Goal: Transaction & Acquisition: Subscribe to service/newsletter

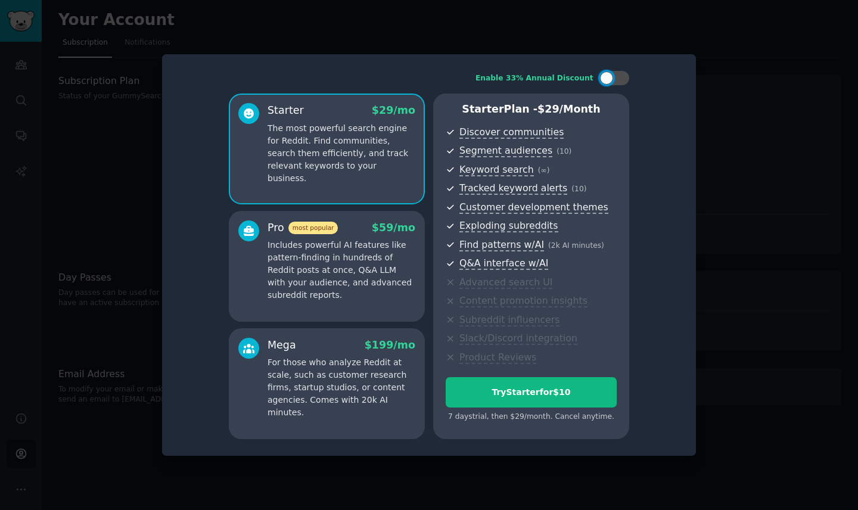
click at [754, 98] on div at bounding box center [429, 255] width 858 height 510
click at [756, 95] on div at bounding box center [429, 255] width 858 height 510
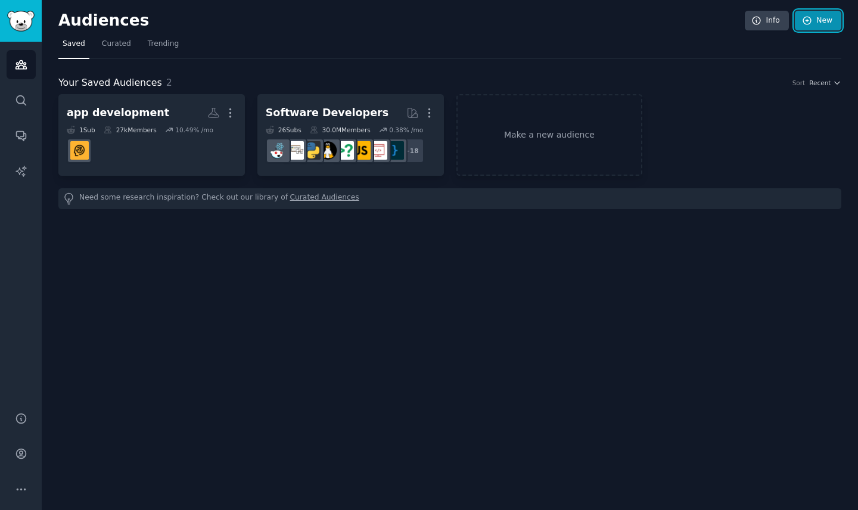
click at [826, 27] on link "New" at bounding box center [818, 21] width 46 height 20
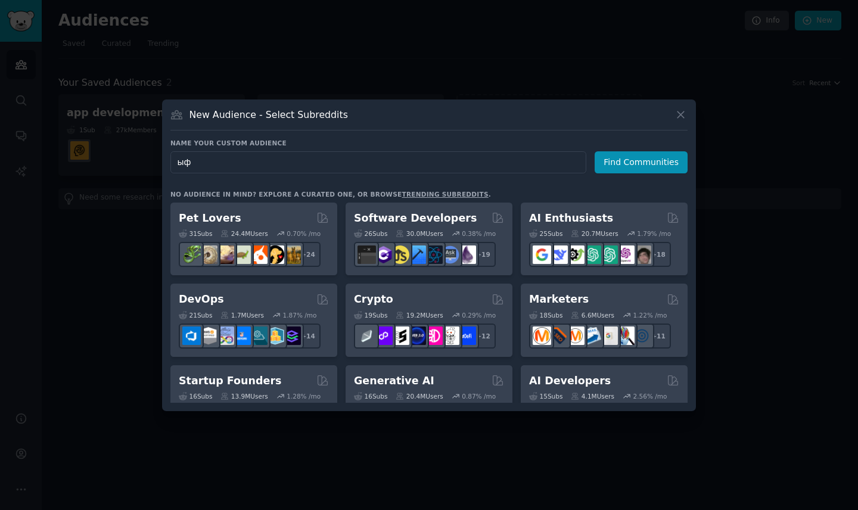
type input "ы"
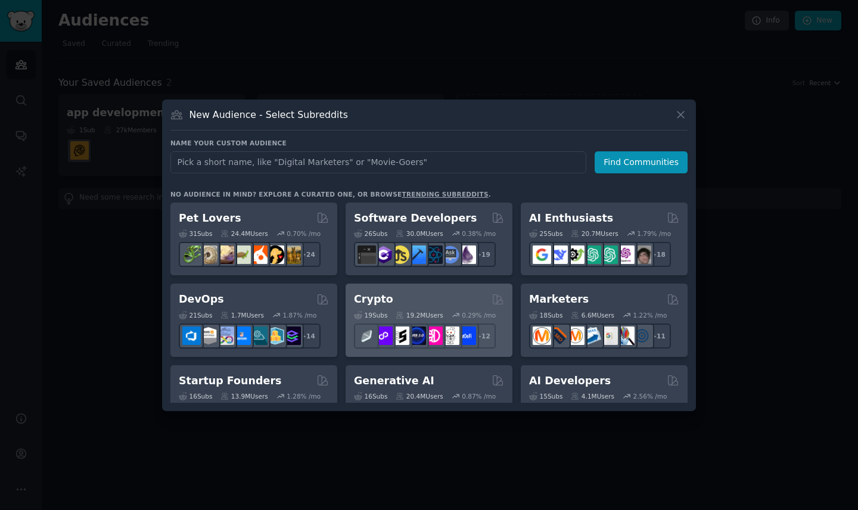
click at [421, 301] on div "Crypto" at bounding box center [429, 299] width 150 height 15
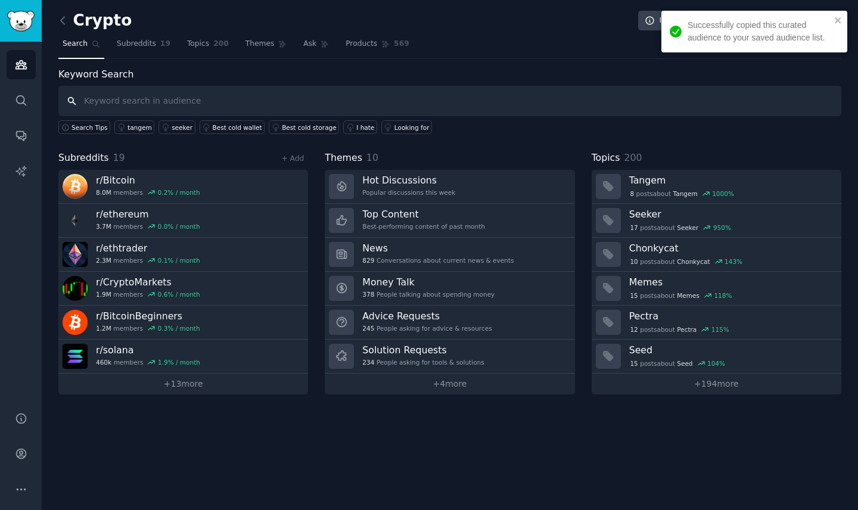
click at [242, 99] on input "text" at bounding box center [449, 101] width 783 height 30
type input "."
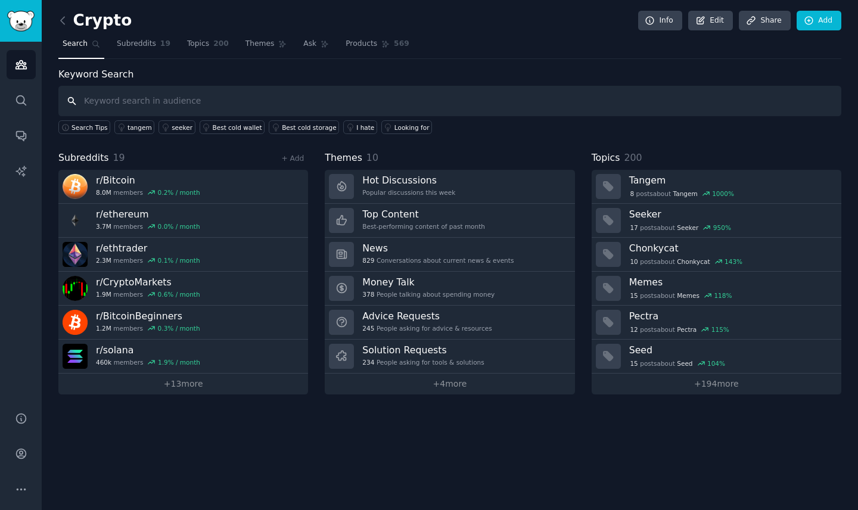
type input "."
type input "юрист"
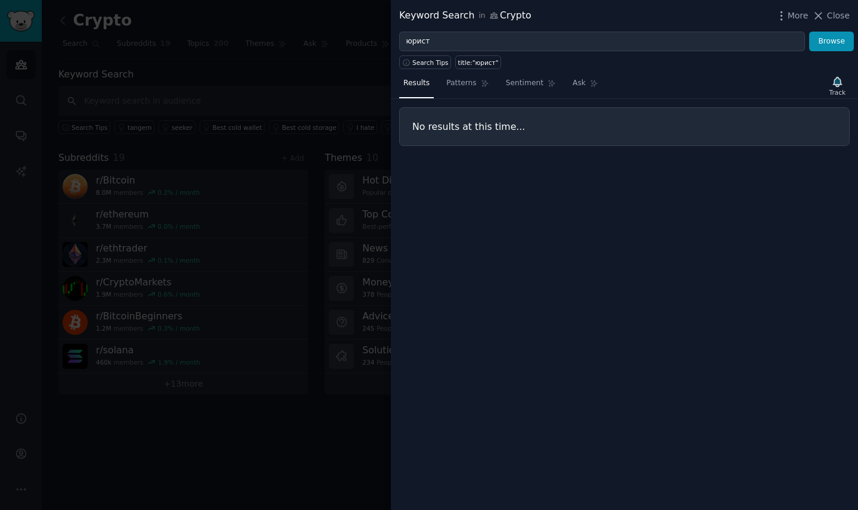
click at [285, 63] on div at bounding box center [429, 255] width 858 height 510
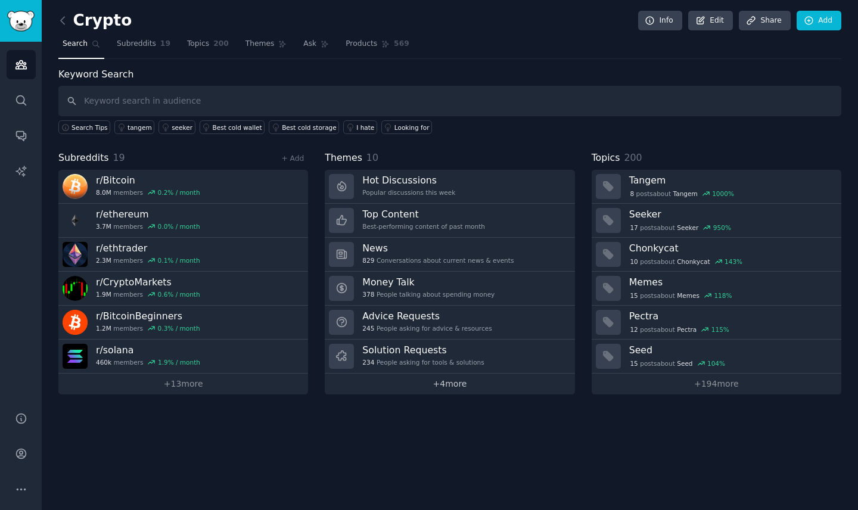
click at [472, 381] on link "+ 4 more" at bounding box center [450, 383] width 250 height 21
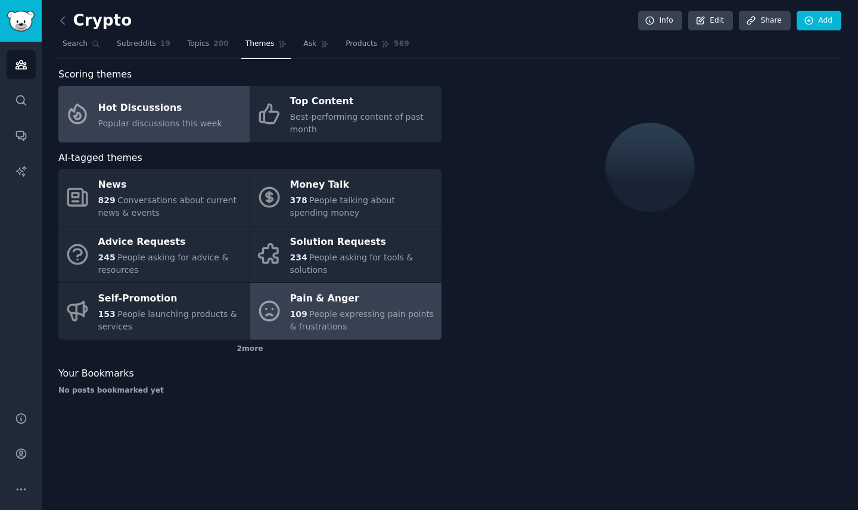
click at [298, 297] on div "Pain & Anger" at bounding box center [362, 298] width 145 height 19
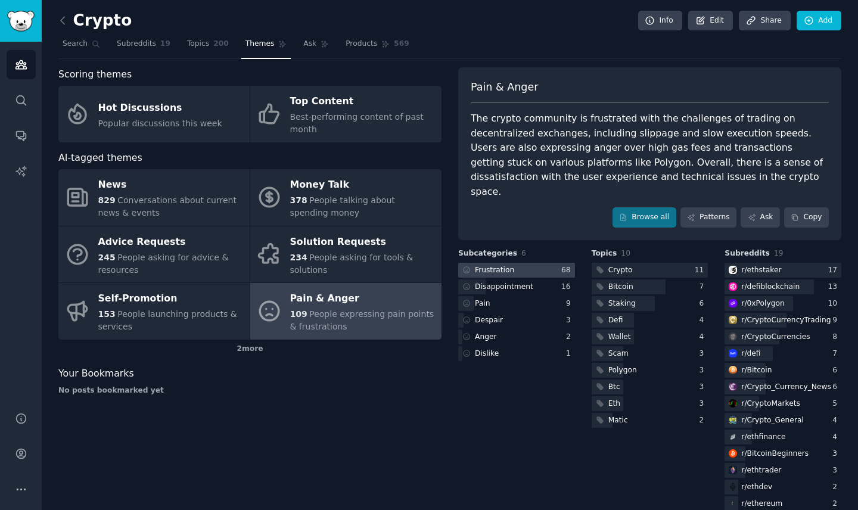
click at [503, 265] on div "Frustration" at bounding box center [494, 270] width 39 height 11
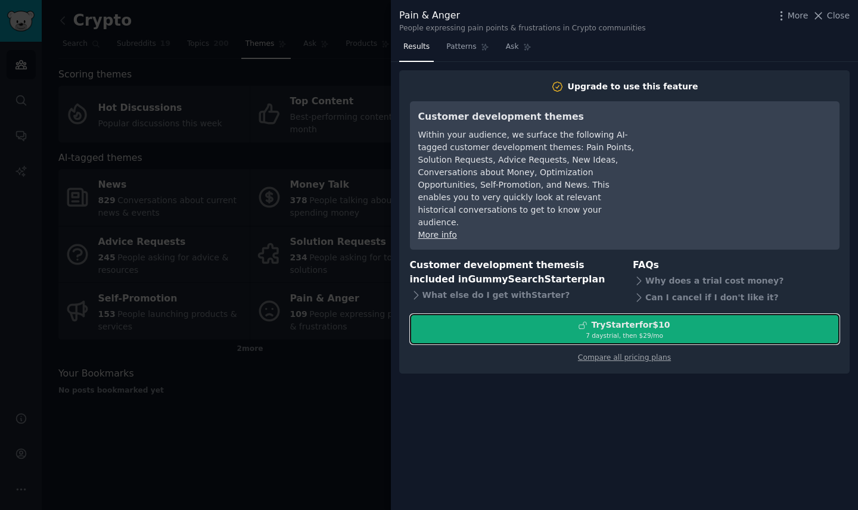
click at [565, 331] on div "7 days trial, then $ 29 /mo" at bounding box center [624, 335] width 428 height 8
